Goal: Task Accomplishment & Management: Manage account settings

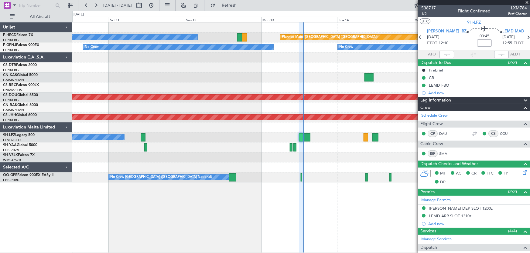
scroll to position [152, 0]
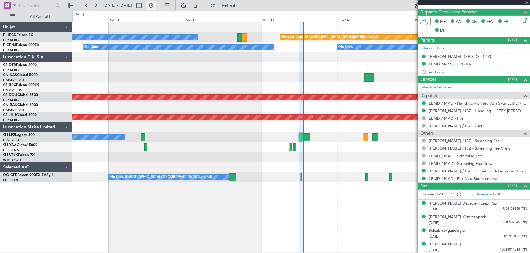
click at [156, 5] on button at bounding box center [151, 6] width 10 height 10
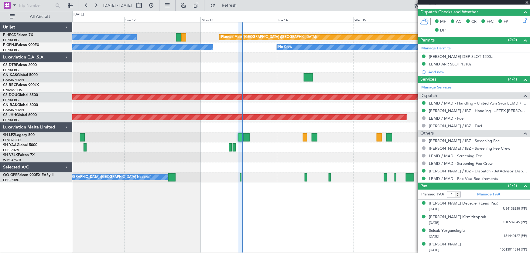
click at [206, 76] on div at bounding box center [301, 78] width 458 height 10
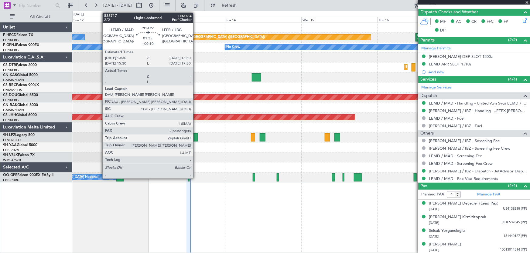
click at [196, 139] on div at bounding box center [194, 138] width 6 height 8
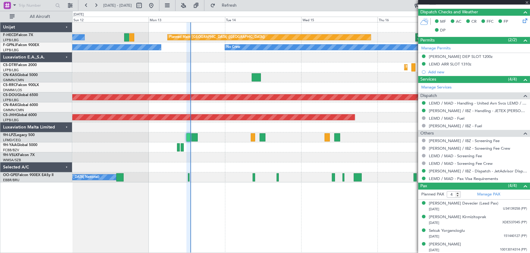
type input "+00:10"
type input "2"
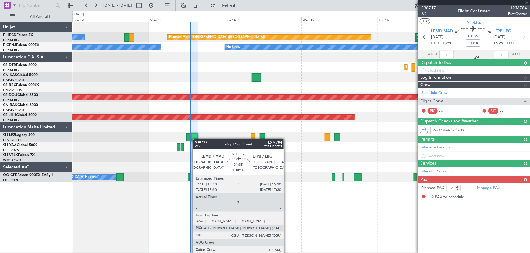
scroll to position [0, 0]
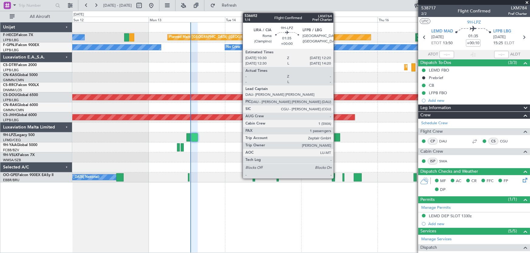
click at [336, 137] on div at bounding box center [337, 138] width 6 height 8
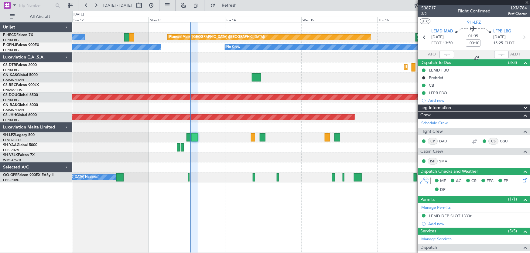
type input "1"
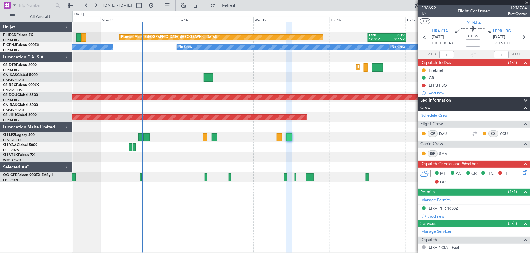
click at [262, 153] on div "Planned Maint [GEOGRAPHIC_DATA] ([GEOGRAPHIC_DATA]) LFPB 12:00 Z KLAX 00:15 Z K…" at bounding box center [301, 102] width 458 height 160
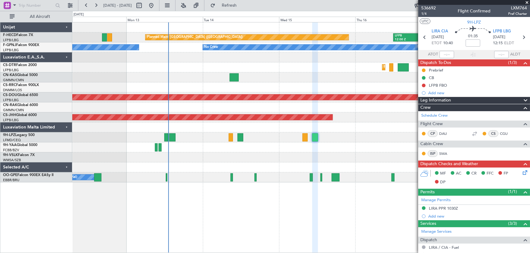
click at [245, 124] on div at bounding box center [301, 128] width 458 height 10
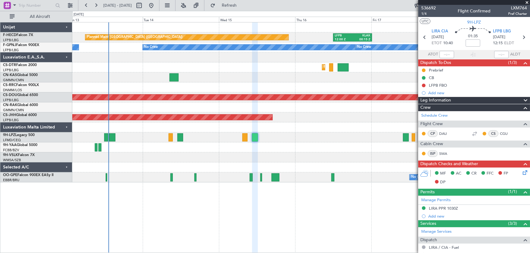
click at [208, 148] on div at bounding box center [301, 148] width 458 height 10
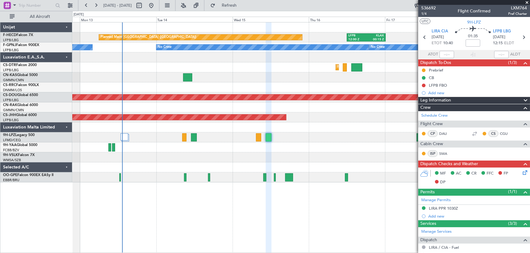
click at [364, 140] on div at bounding box center [301, 138] width 458 height 10
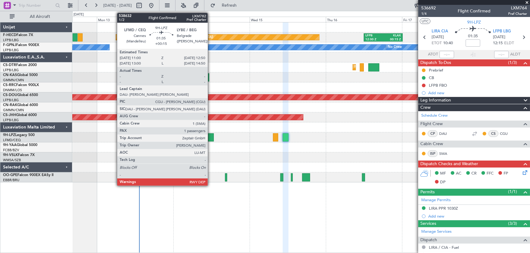
click at [210, 138] on div at bounding box center [211, 138] width 6 height 8
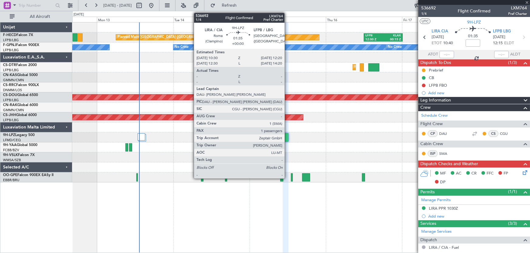
type input "+00:15"
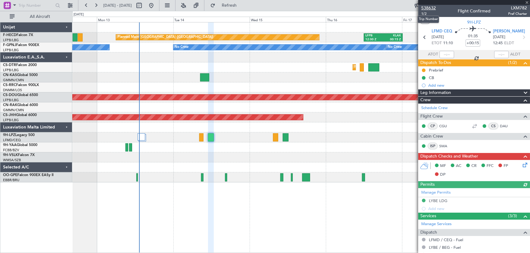
click at [432, 9] on span "538632" at bounding box center [428, 8] width 15 height 6
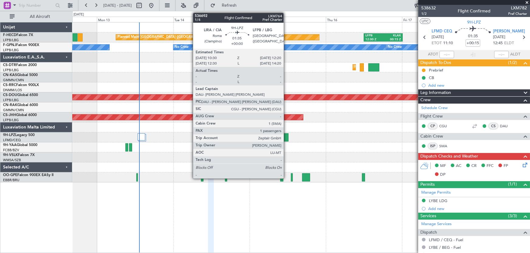
click at [286, 137] on div at bounding box center [286, 138] width 6 height 8
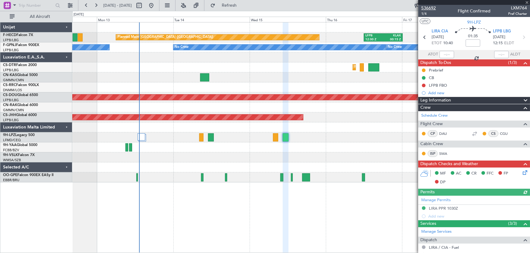
click at [430, 9] on span "536692" at bounding box center [428, 8] width 15 height 6
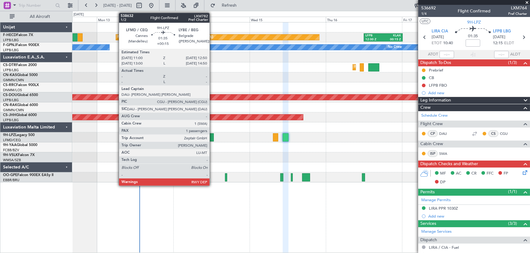
click at [212, 140] on div at bounding box center [211, 138] width 6 height 8
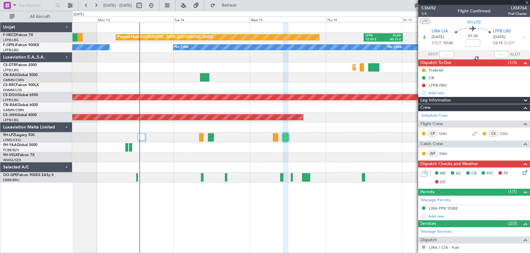
type input "+00:15"
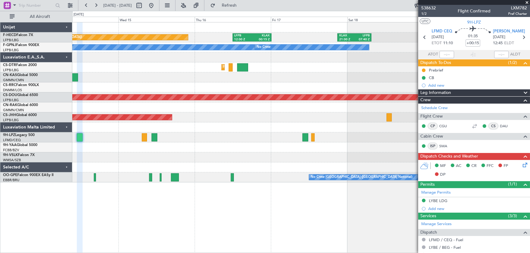
click at [194, 141] on div "Planned Maint [GEOGRAPHIC_DATA] ([GEOGRAPHIC_DATA]) LFPB 12:00 Z KLAX 00:15 Z K…" at bounding box center [301, 102] width 458 height 160
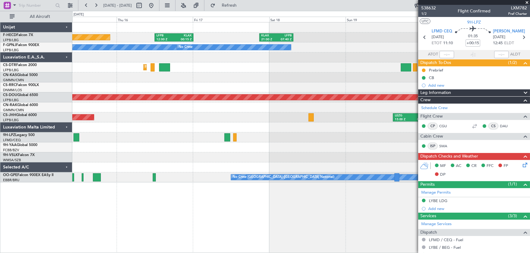
click at [230, 83] on div "Planned Maint [GEOGRAPHIC_DATA] ([GEOGRAPHIC_DATA]) Planned Maint [GEOGRAPHIC_D…" at bounding box center [301, 102] width 458 height 160
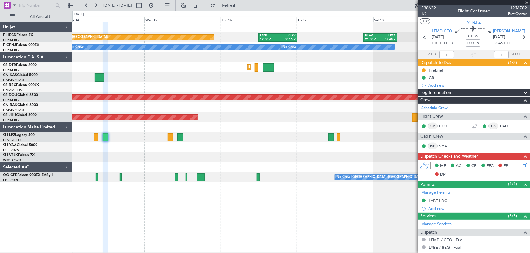
click at [271, 85] on div at bounding box center [301, 88] width 458 height 10
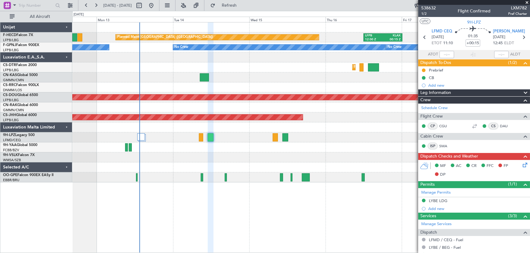
click at [247, 82] on div "LFPB 12:00 Z KLAX 00:15 Z KLAX 21:00 Z LFPB 07:40 Z Planned Maint [GEOGRAPHIC_D…" at bounding box center [301, 102] width 458 height 160
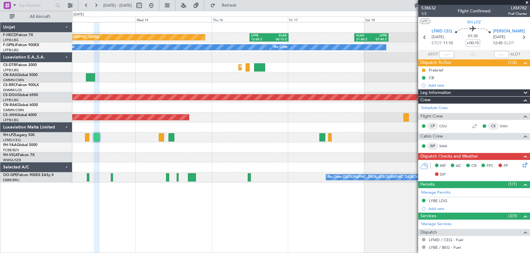
click at [215, 86] on div "Planned Maint [GEOGRAPHIC_DATA] ([GEOGRAPHIC_DATA]) LFPB 12:00 Z KLAX 00:15 Z K…" at bounding box center [301, 102] width 458 height 160
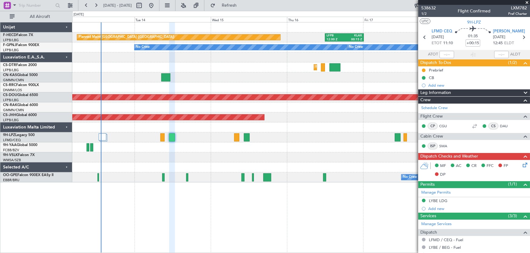
click at [225, 113] on div "Planned Maint [GEOGRAPHIC_DATA] ([GEOGRAPHIC_DATA]) LEZG 15:00 Z KNUQ 02:35 Z" at bounding box center [301, 118] width 458 height 10
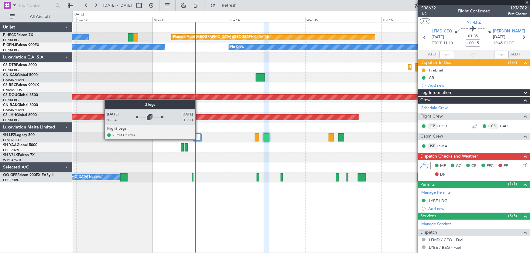
click at [198, 139] on div at bounding box center [197, 137] width 8 height 7
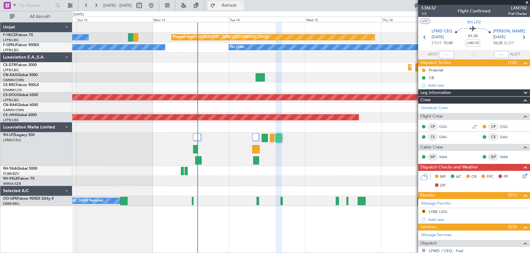
click at [242, 7] on span "Refresh" at bounding box center [229, 5] width 26 height 4
click at [156, 6] on button at bounding box center [151, 6] width 10 height 10
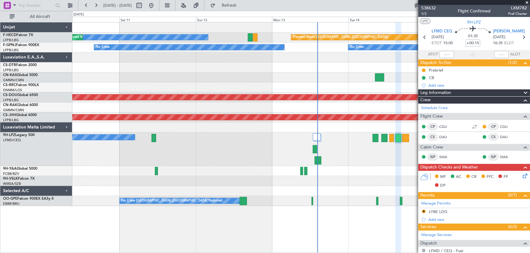
click at [266, 76] on div "Planned Maint [GEOGRAPHIC_DATA] ([GEOGRAPHIC_DATA]) No Crew Planned Maint [GEOG…" at bounding box center [301, 114] width 458 height 184
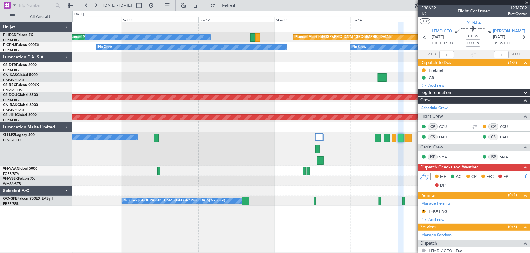
click at [267, 82] on div "Planned Maint [GEOGRAPHIC_DATA] ([GEOGRAPHIC_DATA]) No Crew Planned Maint [GEOG…" at bounding box center [301, 114] width 458 height 184
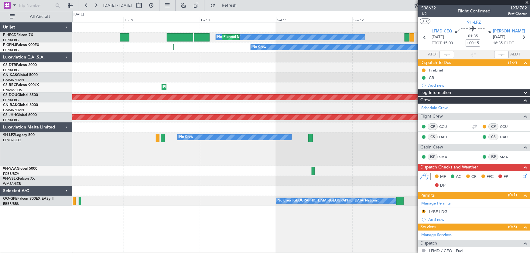
click at [250, 81] on div "Planned Maint [GEOGRAPHIC_DATA] ([GEOGRAPHIC_DATA]) No Crew Planned Maint [GEOG…" at bounding box center [301, 114] width 458 height 184
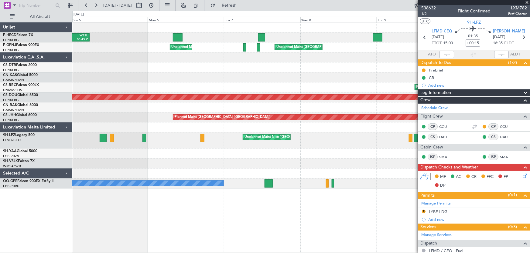
click at [282, 90] on div "No Crew Planned Maint [GEOGRAPHIC_DATA] ([GEOGRAPHIC_DATA]) HEGN 19:25 Z WSSL 0…" at bounding box center [301, 105] width 458 height 166
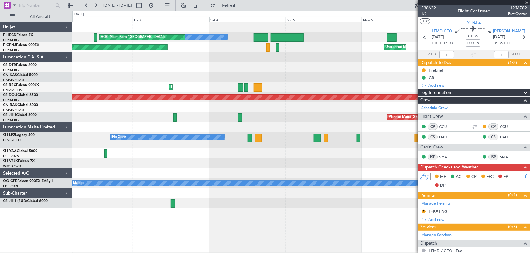
click at [300, 72] on div at bounding box center [301, 68] width 458 height 10
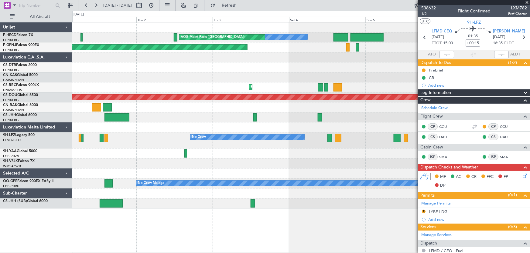
click at [236, 77] on div "No Crew AOG Maint [GEOGRAPHIC_DATA] ([GEOGRAPHIC_DATA]) Unplanned Maint [GEOGRA…" at bounding box center [301, 115] width 458 height 186
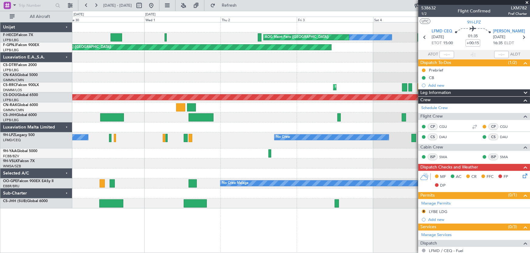
click at [298, 85] on div "No Crew AOG Maint [GEOGRAPHIC_DATA] ([GEOGRAPHIC_DATA]) Planned Maint [GEOGRAPH…" at bounding box center [301, 115] width 458 height 186
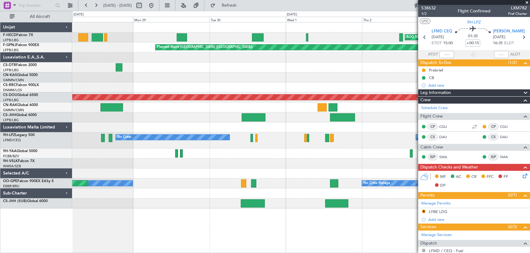
click at [233, 83] on div "No Crew AOG Maint [GEOGRAPHIC_DATA] ([GEOGRAPHIC_DATA]) No Crew Planned Maint […" at bounding box center [301, 115] width 458 height 186
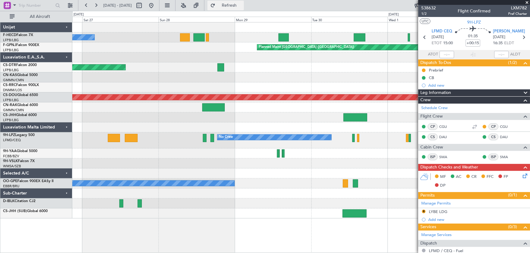
click at [242, 7] on span "Refresh" at bounding box center [229, 5] width 26 height 4
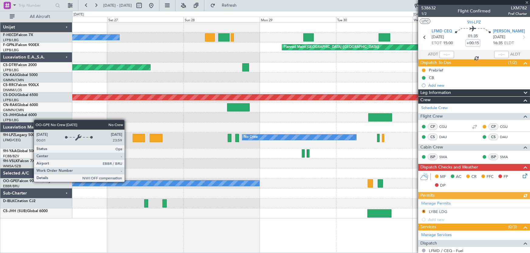
click at [238, 165] on div at bounding box center [301, 164] width 458 height 10
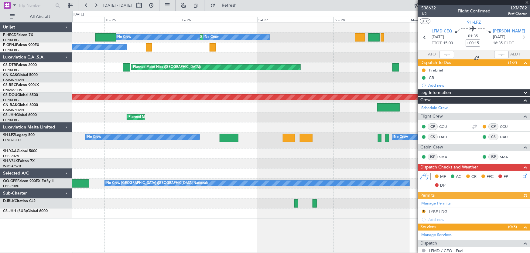
click at [266, 202] on div "No Crew Planned Maint [GEOGRAPHIC_DATA] ([GEOGRAPHIC_DATA]) No Crew Planned Mai…" at bounding box center [301, 120] width 458 height 196
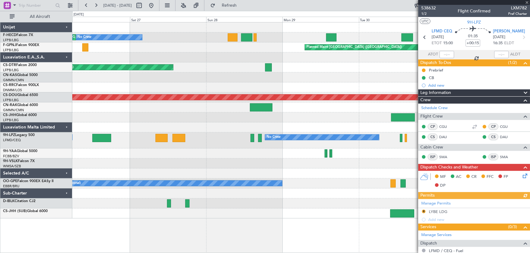
click at [66, 191] on div "No Crew Planned Maint [GEOGRAPHIC_DATA] ([GEOGRAPHIC_DATA]) No Crew AOG Maint […" at bounding box center [265, 132] width 530 height 243
click at [186, 195] on div "No Crew Planned Maint [GEOGRAPHIC_DATA] ([GEOGRAPHIC_DATA]) No Crew AOG Maint […" at bounding box center [301, 120] width 458 height 196
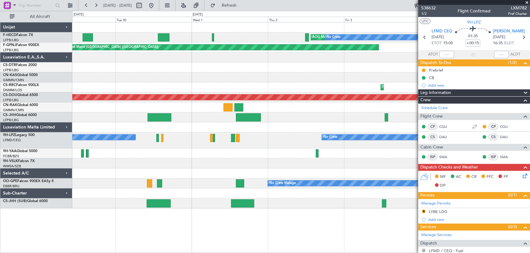
click at [117, 123] on div at bounding box center [301, 128] width 458 height 10
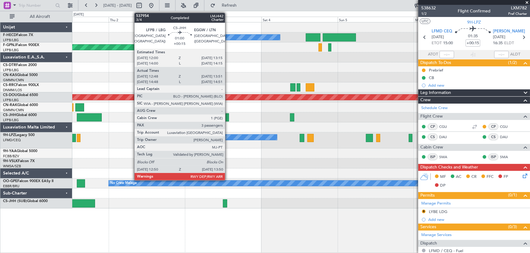
click at [228, 117] on div at bounding box center [227, 118] width 3 height 8
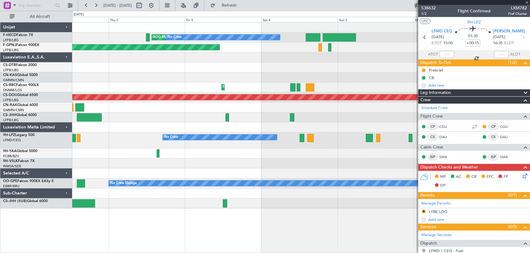
type input "12:58"
type input "13:46"
type input "3"
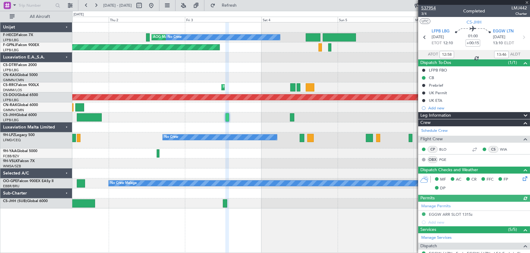
click at [429, 10] on span "537954" at bounding box center [428, 8] width 15 height 6
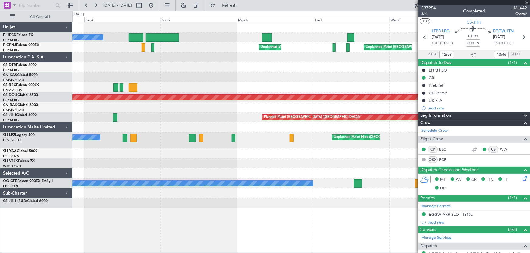
click at [210, 72] on div "No Crew AOG Maint [GEOGRAPHIC_DATA] ([GEOGRAPHIC_DATA]) No Crew Planned Maint […" at bounding box center [301, 115] width 458 height 186
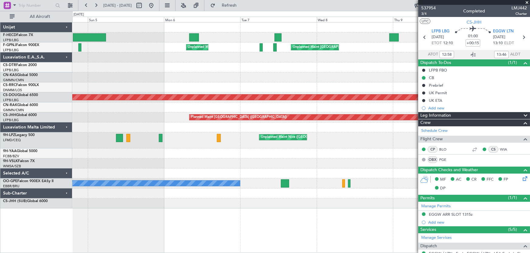
click at [257, 77] on div "No Crew Planned Maint [GEOGRAPHIC_DATA] ([GEOGRAPHIC_DATA]) No Crew AOG Maint […" at bounding box center [301, 115] width 458 height 186
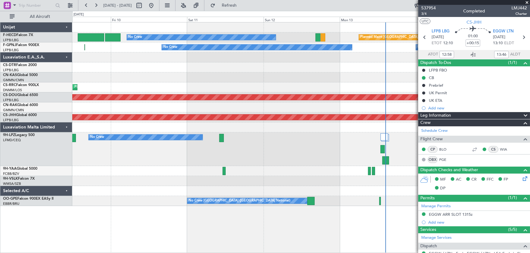
click at [213, 69] on div "Planned Maint Sofia" at bounding box center [301, 68] width 458 height 10
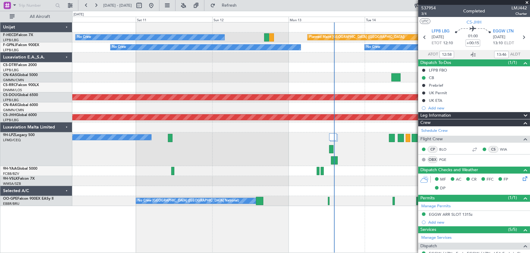
click at [264, 66] on div "Planned Maint Sofia" at bounding box center [301, 68] width 458 height 10
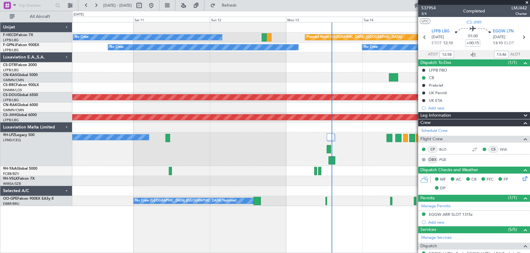
click at [197, 56] on div at bounding box center [301, 58] width 458 height 10
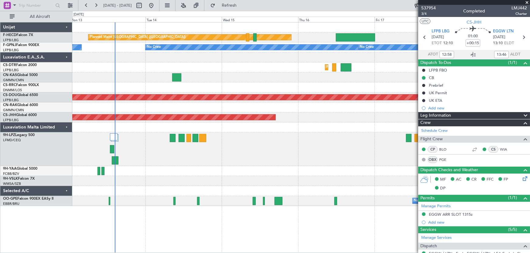
click at [258, 63] on div "Planned Maint [GEOGRAPHIC_DATA] ([GEOGRAPHIC_DATA]) Planned Maint [GEOGRAPHIC_D…" at bounding box center [301, 114] width 458 height 184
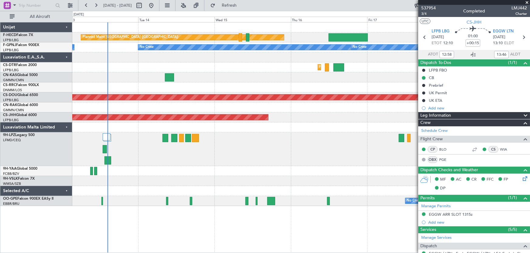
click at [206, 72] on div "Planned Maint [GEOGRAPHIC_DATA] ([GEOGRAPHIC_DATA]) Planned Maint [GEOGRAPHIC_D…" at bounding box center [301, 114] width 458 height 184
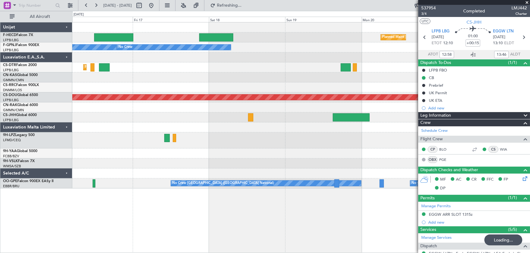
click at [225, 64] on div "Planned Maint Sofia" at bounding box center [301, 68] width 458 height 10
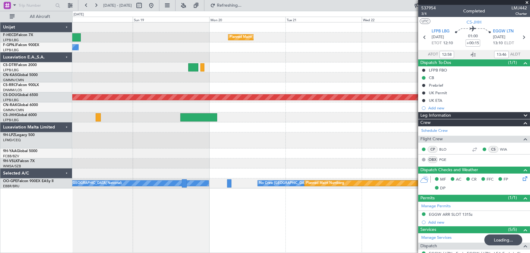
click at [220, 61] on div at bounding box center [301, 58] width 458 height 10
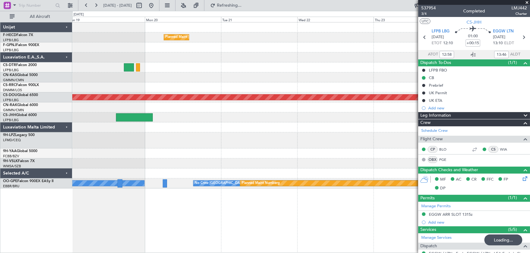
click at [233, 57] on div "Planned Maint [GEOGRAPHIC_DATA] ([GEOGRAPHIC_DATA]) No Crew Planned Maint [GEOG…" at bounding box center [301, 105] width 458 height 166
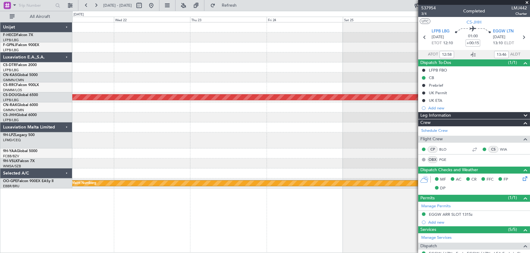
click at [269, 62] on div "Planned Maint [GEOGRAPHIC_DATA] ([GEOGRAPHIC_DATA]) Planned Maint [GEOGRAPHIC_D…" at bounding box center [301, 105] width 458 height 166
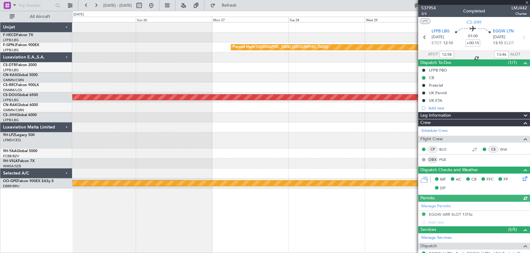
click at [191, 71] on div "Planned Maint [GEOGRAPHIC_DATA] ([GEOGRAPHIC_DATA]) Planned Maint [GEOGRAPHIC_D…" at bounding box center [301, 105] width 458 height 166
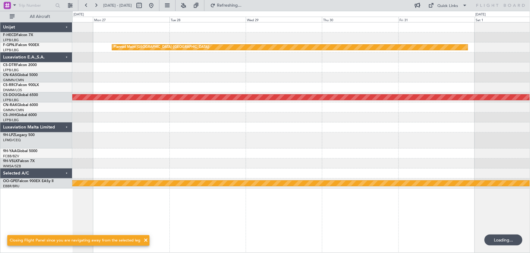
click at [156, 74] on div "Planned Maint [GEOGRAPHIC_DATA] ([GEOGRAPHIC_DATA]) Planned Maint [GEOGRAPHIC_D…" at bounding box center [301, 105] width 458 height 166
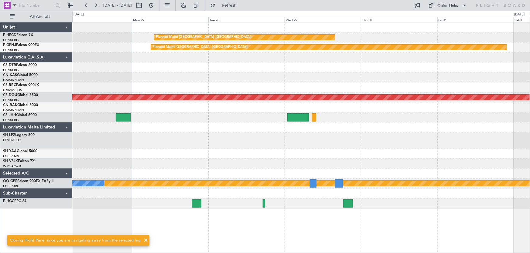
click at [190, 65] on div at bounding box center [301, 68] width 458 height 10
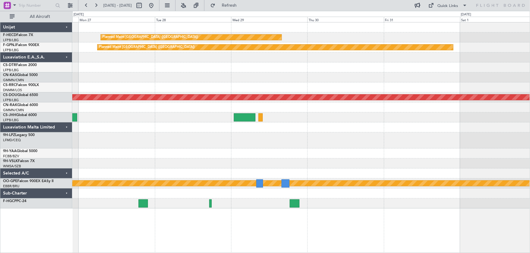
click at [188, 82] on div "Planned Maint [GEOGRAPHIC_DATA] ([GEOGRAPHIC_DATA]) Planned Maint [GEOGRAPHIC_D…" at bounding box center [301, 115] width 458 height 186
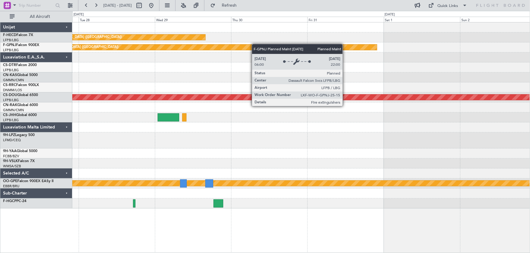
click at [222, 51] on div "Planned Maint [GEOGRAPHIC_DATA] ([GEOGRAPHIC_DATA]) Planned Maint [GEOGRAPHIC_D…" at bounding box center [301, 115] width 458 height 186
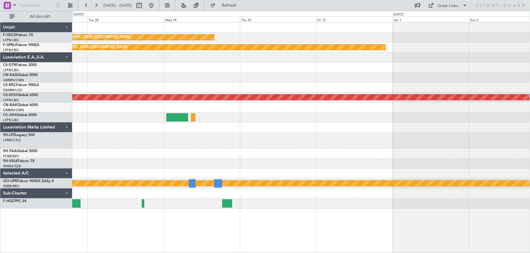
click at [267, 67] on div at bounding box center [301, 68] width 458 height 10
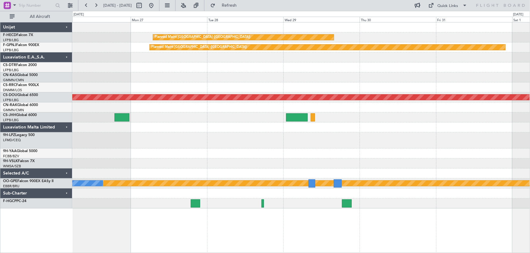
click at [279, 68] on div "Planned Maint [GEOGRAPHIC_DATA] ([GEOGRAPHIC_DATA]) Planned Maint [GEOGRAPHIC_D…" at bounding box center [301, 115] width 458 height 186
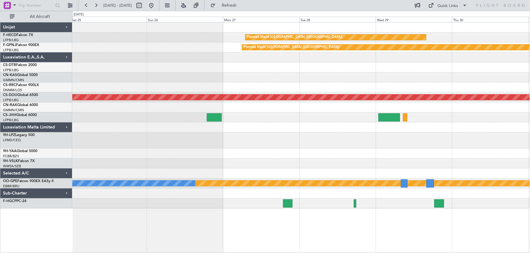
click at [301, 66] on div at bounding box center [301, 68] width 458 height 10
click at [277, 67] on div at bounding box center [301, 68] width 458 height 10
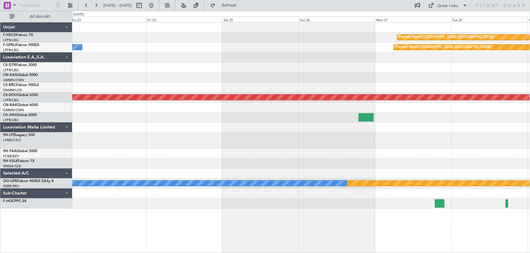
click at [259, 68] on div at bounding box center [301, 68] width 458 height 10
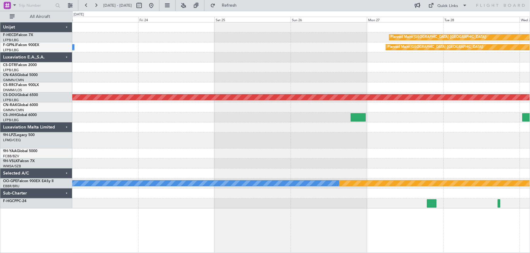
click at [118, 68] on div "Planned Maint [GEOGRAPHIC_DATA] ([GEOGRAPHIC_DATA]) Planned Maint [GEOGRAPHIC_D…" at bounding box center [301, 115] width 458 height 186
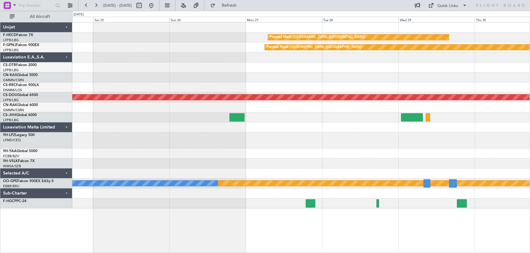
click at [262, 77] on div at bounding box center [301, 78] width 458 height 10
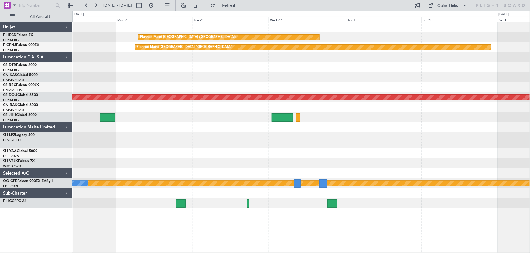
click at [276, 83] on div "Planned Maint [GEOGRAPHIC_DATA] ([GEOGRAPHIC_DATA]) Planned Maint [GEOGRAPHIC_D…" at bounding box center [301, 115] width 458 height 186
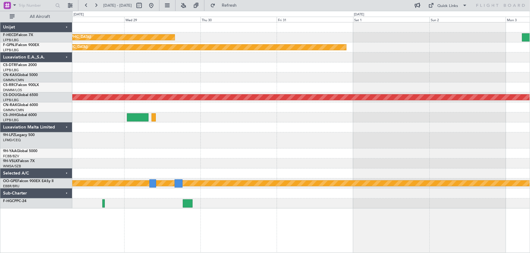
click at [306, 80] on div at bounding box center [301, 78] width 458 height 10
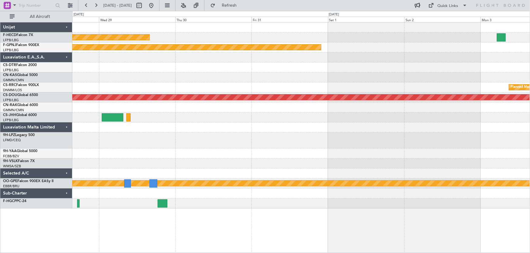
click at [369, 91] on div "Planned Maint [GEOGRAPHIC_DATA] ([GEOGRAPHIC_DATA]) Planned Maint [GEOGRAPHIC_D…" at bounding box center [301, 115] width 458 height 186
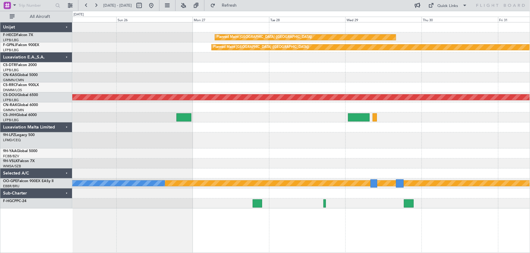
click at [292, 76] on div "Planned Maint [GEOGRAPHIC_DATA] ([GEOGRAPHIC_DATA]) Planned Maint [GEOGRAPHIC_D…" at bounding box center [301, 115] width 458 height 186
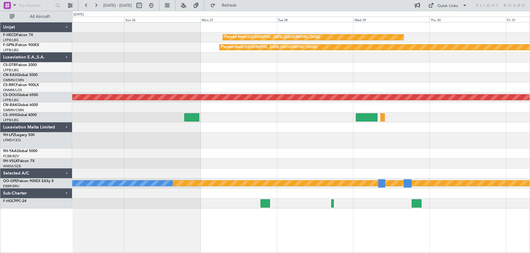
click at [131, 87] on div "Planned Maint [GEOGRAPHIC_DATA] ([GEOGRAPHIC_DATA]) Planned Maint [GEOGRAPHIC_D…" at bounding box center [301, 115] width 458 height 186
